Goal: Navigation & Orientation: Find specific page/section

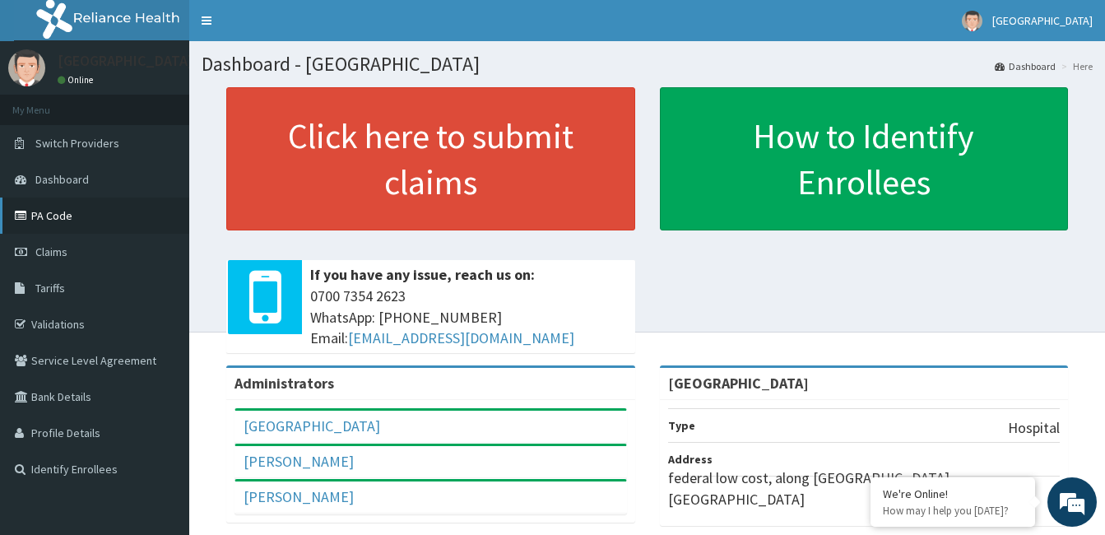
click at [47, 217] on link "PA Code" at bounding box center [94, 216] width 189 height 36
